Goal: Navigation & Orientation: Find specific page/section

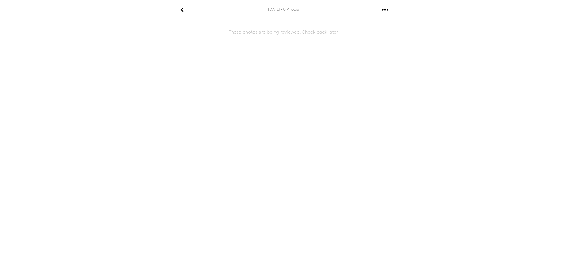
click at [386, 10] on icon "gallery menu" at bounding box center [385, 9] width 9 height 9
click at [179, 9] on div at bounding box center [283, 134] width 567 height 269
